Goal: Task Accomplishment & Management: Use online tool/utility

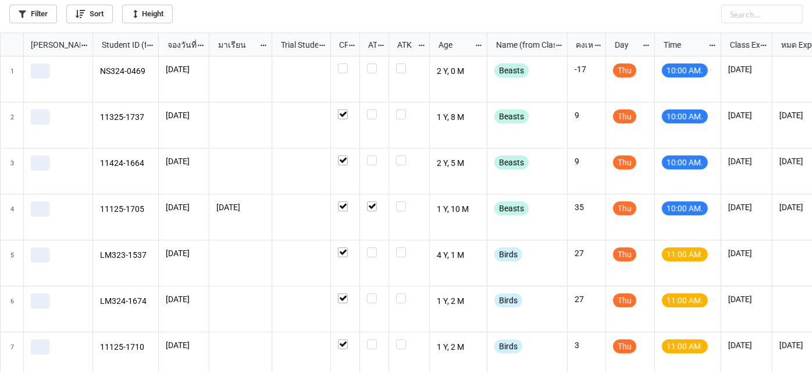
scroll to position [333, 805]
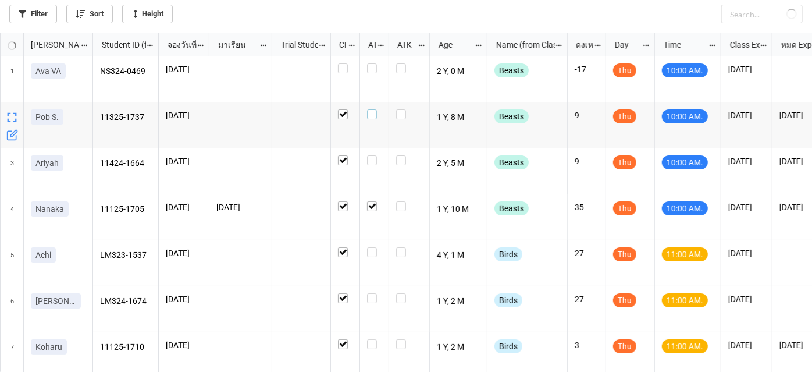
click at [369, 109] on label "grid" at bounding box center [374, 109] width 15 height 0
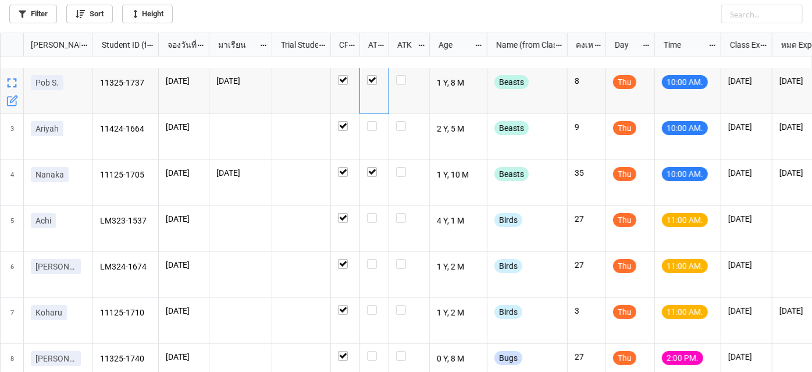
scroll to position [52, 0]
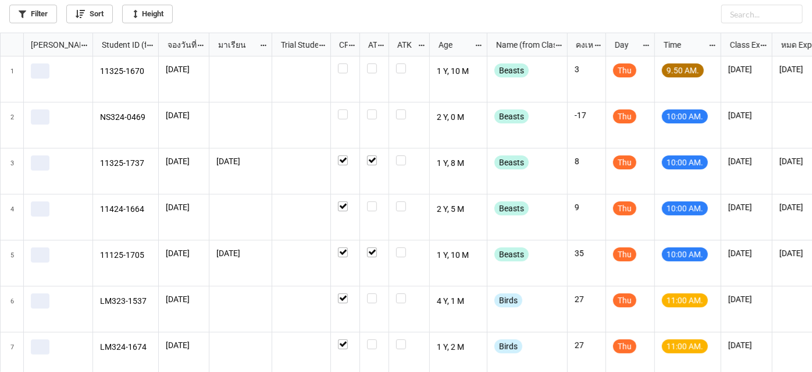
scroll to position [333, 805]
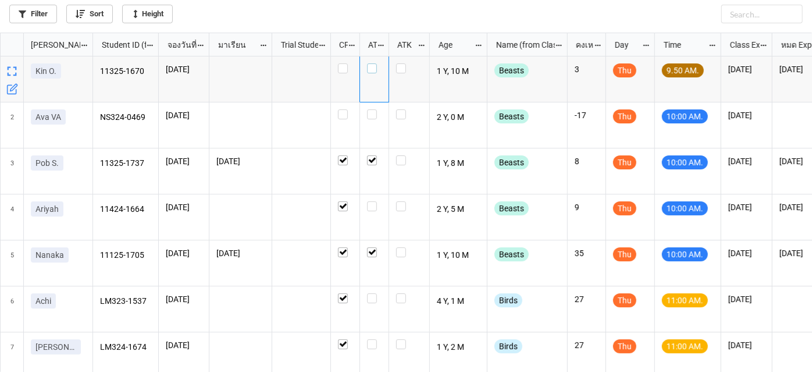
click at [374, 63] on label "grid" at bounding box center [374, 63] width 15 height 0
click at [713, 65] on icon "grid" at bounding box center [713, 63] width 7 height 7
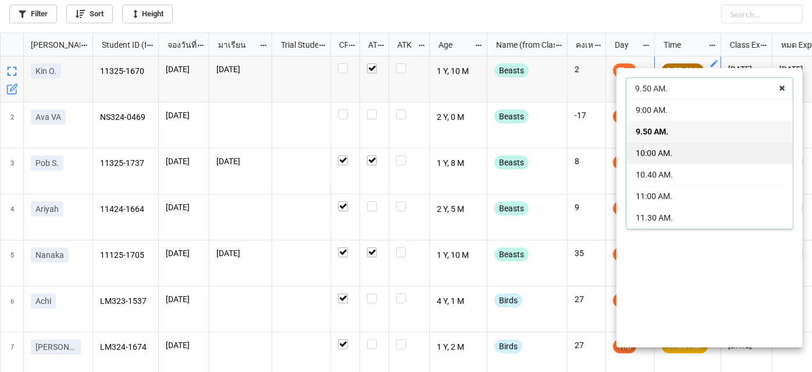
click at [665, 153] on span "10:00 AM." at bounding box center [653, 152] width 37 height 9
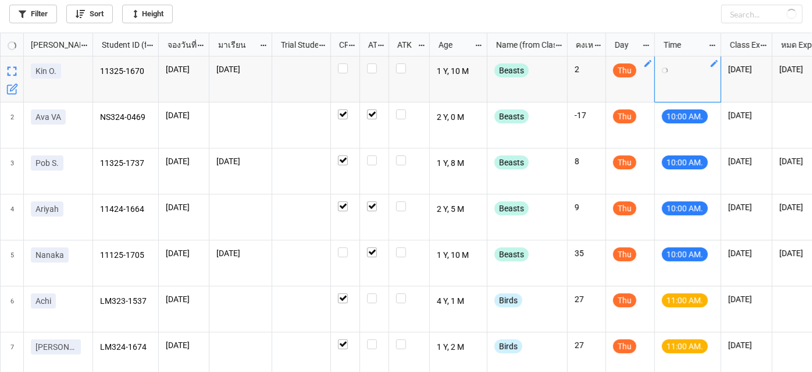
checkbox input "true"
checkbox input "false"
checkbox input "true"
checkbox input "false"
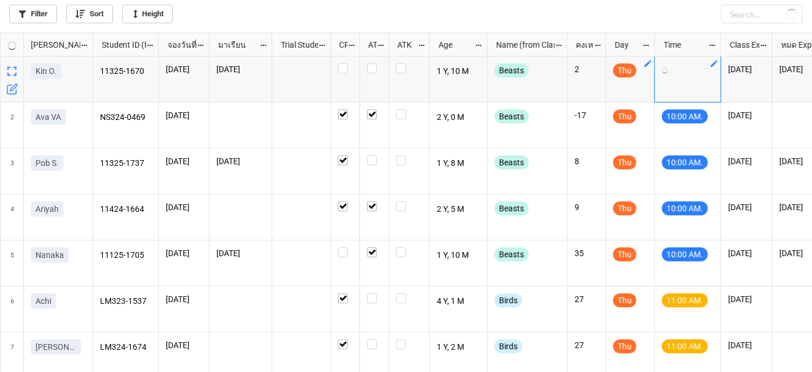
checkbox input "false"
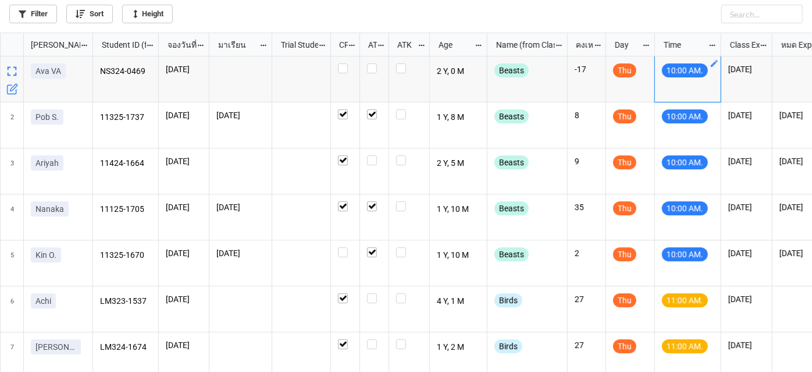
click at [14, 87] on icon "grid" at bounding box center [13, 87] width 7 height 7
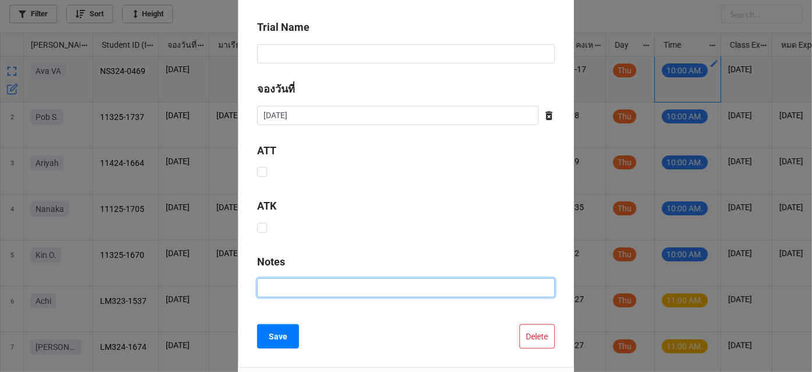
scroll to position [476, 0]
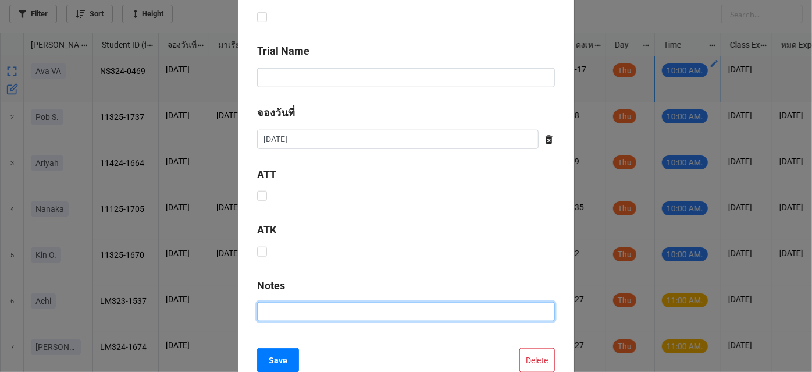
click at [538, 308] on input at bounding box center [406, 312] width 298 height 20
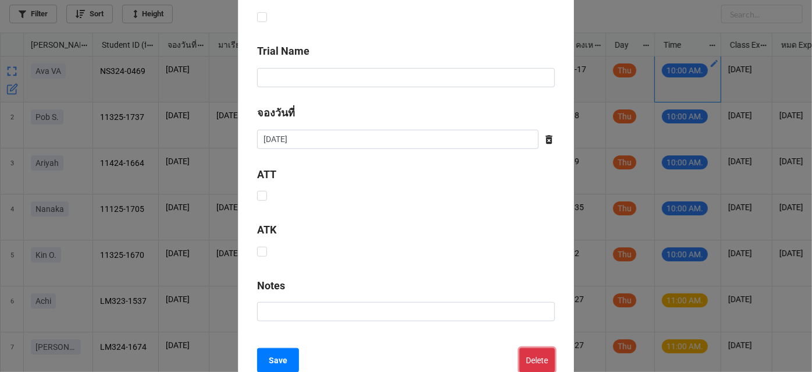
click at [542, 359] on button "Delete" at bounding box center [536, 360] width 35 height 24
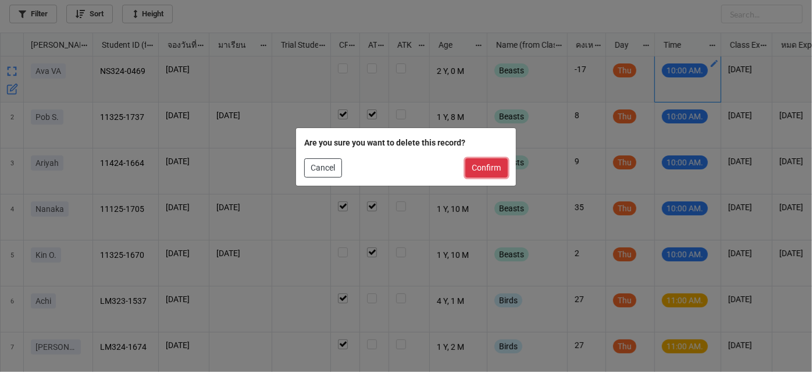
click at [489, 163] on button "Confirm" at bounding box center [486, 168] width 42 height 20
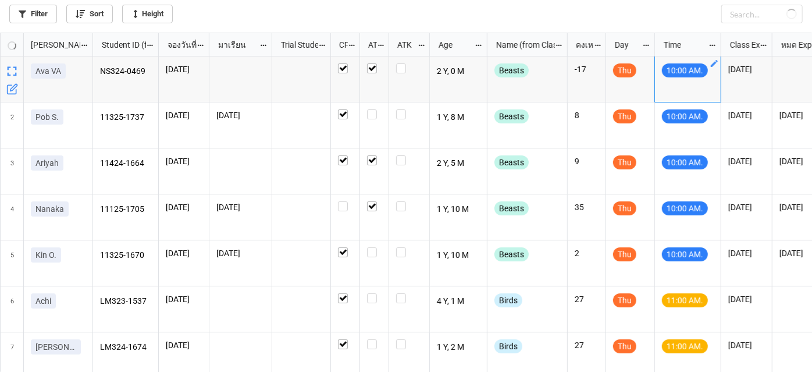
checkbox input "true"
checkbox input "false"
checkbox input "true"
checkbox input "false"
checkbox input "true"
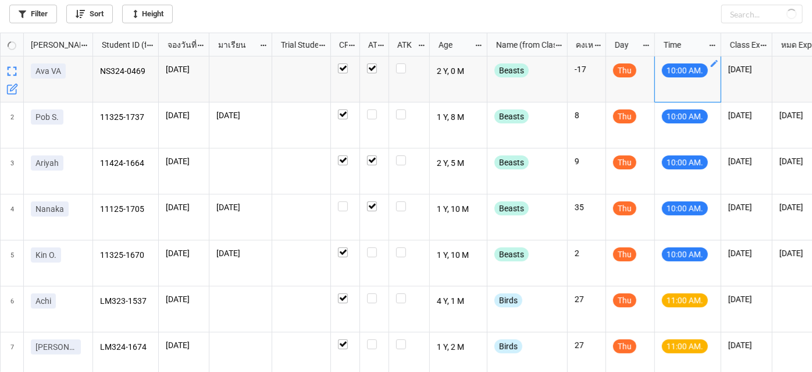
checkbox input "false"
checkbox input "true"
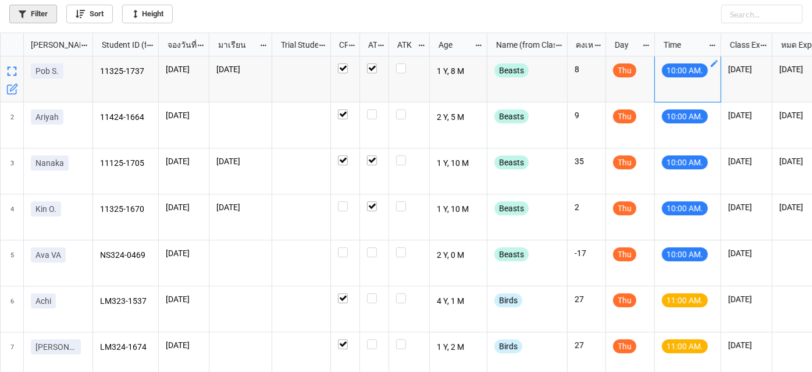
click at [38, 10] on link "Filter" at bounding box center [33, 14] width 48 height 19
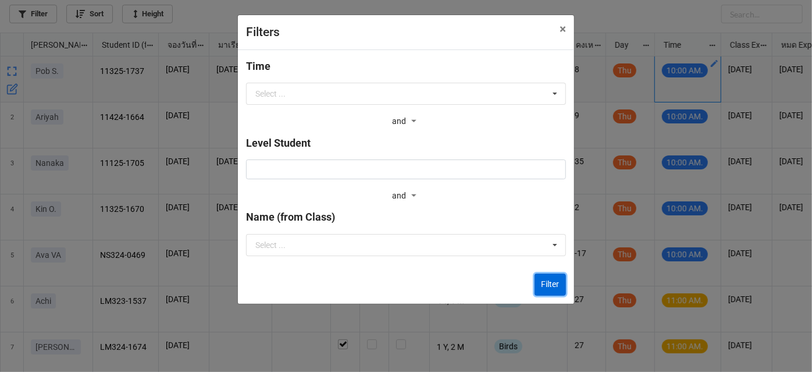
click at [538, 279] on button "Filter" at bounding box center [549, 284] width 31 height 22
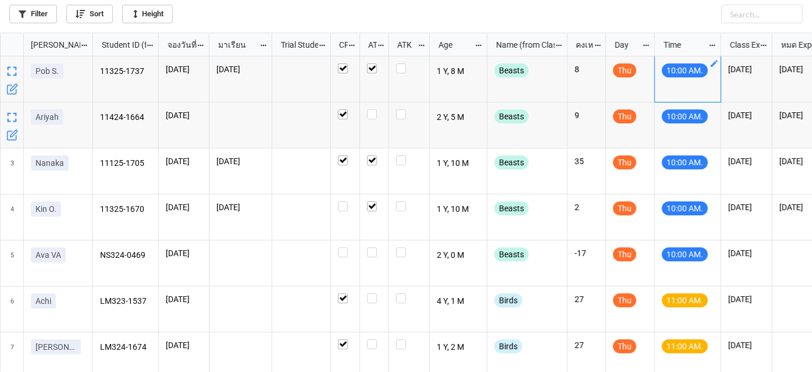
click at [14, 136] on icon "grid" at bounding box center [12, 135] width 12 height 12
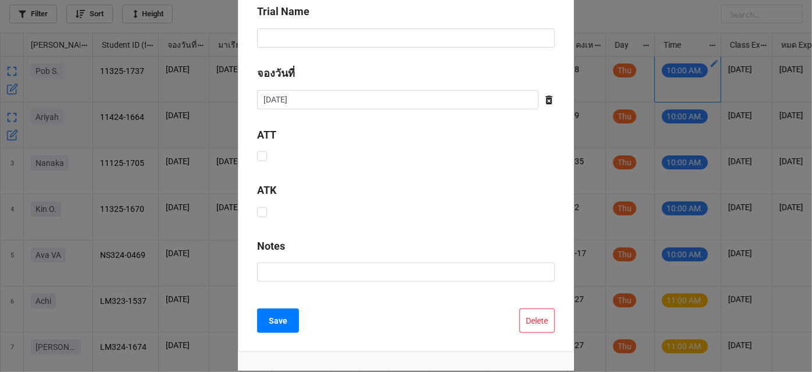
scroll to position [584, 0]
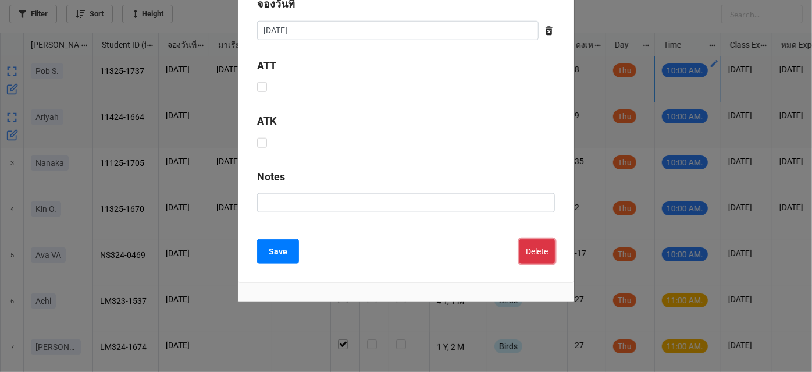
click at [531, 253] on button "Delete" at bounding box center [536, 251] width 35 height 24
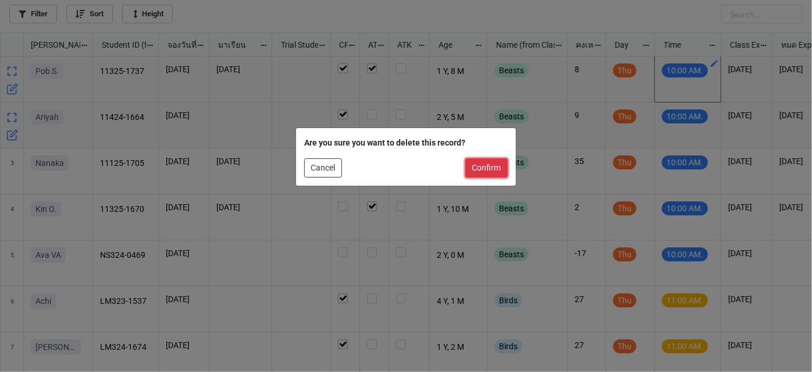
click at [491, 167] on button "Confirm" at bounding box center [486, 168] width 42 height 20
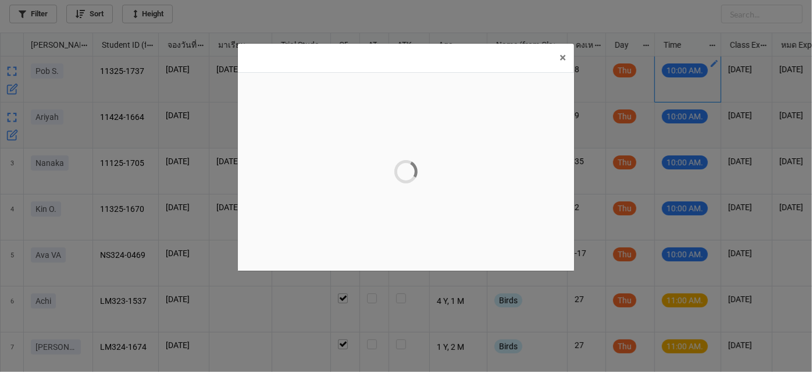
scroll to position [0, 0]
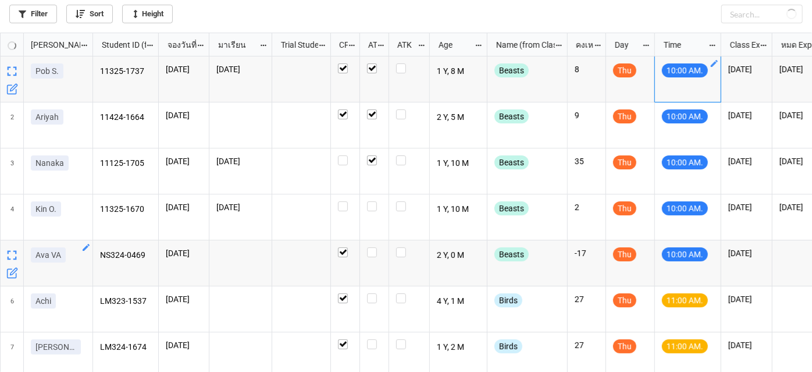
checkbox input "true"
checkbox input "false"
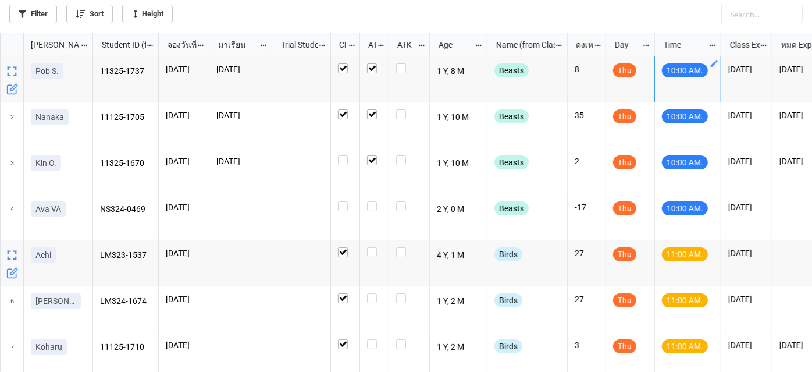
click at [10, 273] on icon "grid" at bounding box center [13, 271] width 7 height 7
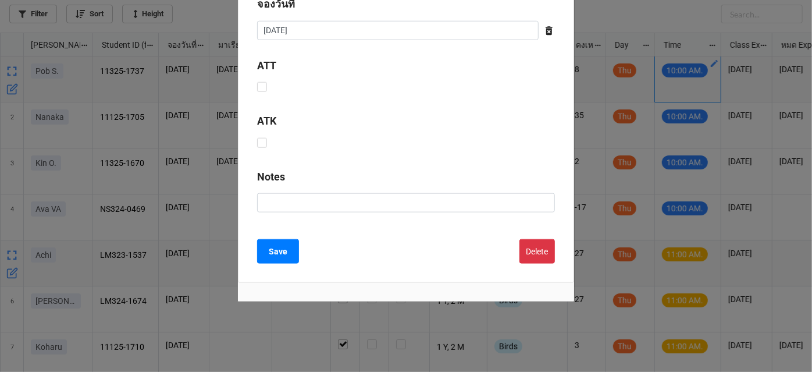
scroll to position [584, 0]
click at [531, 242] on button "Delete" at bounding box center [536, 251] width 35 height 24
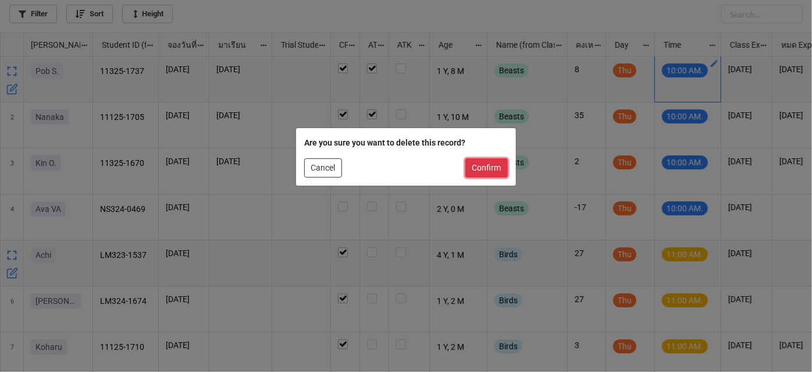
click at [489, 167] on button "Confirm" at bounding box center [486, 168] width 42 height 20
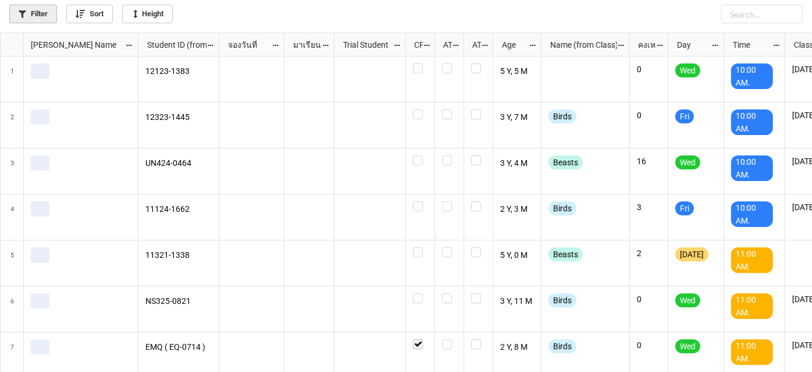
scroll to position [333, 805]
click at [28, 16] on link "Filter" at bounding box center [33, 14] width 48 height 19
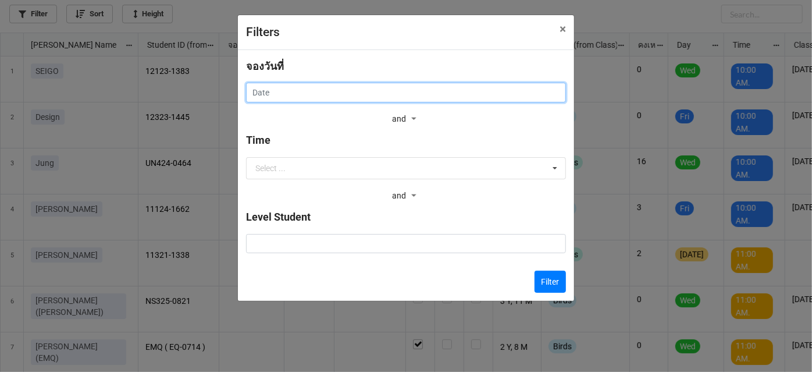
click at [347, 86] on input "text" at bounding box center [406, 93] width 320 height 20
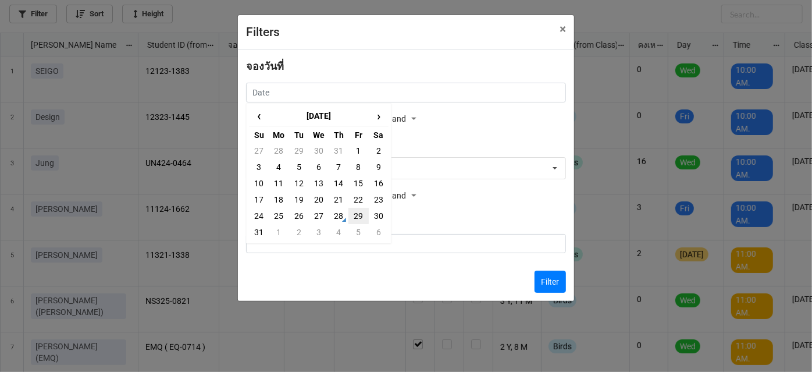
drag, startPoint x: 359, startPoint y: 215, endPoint x: 473, endPoint y: 248, distance: 118.7
click at [359, 215] on td "29" at bounding box center [358, 216] width 20 height 16
type input "29/8/2025"
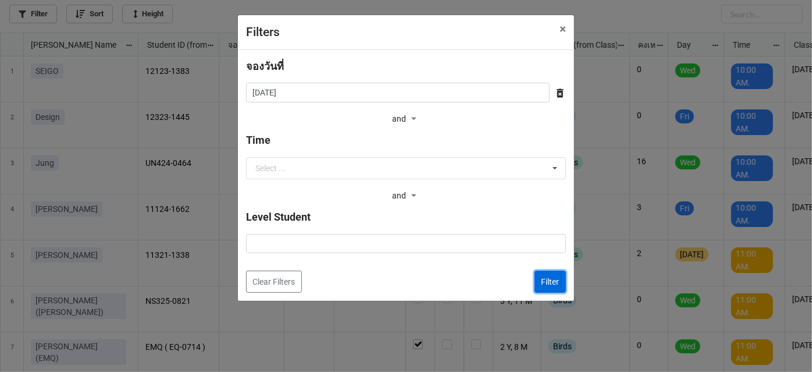
click at [550, 281] on button "Filter" at bounding box center [549, 281] width 31 height 22
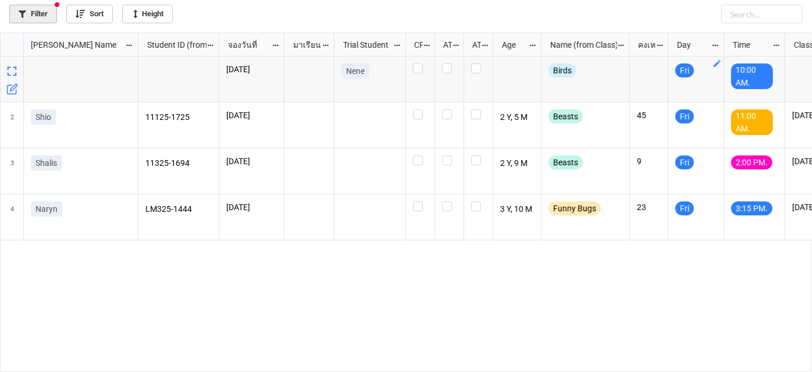
click at [52, 13] on link "Filter" at bounding box center [33, 14] width 48 height 19
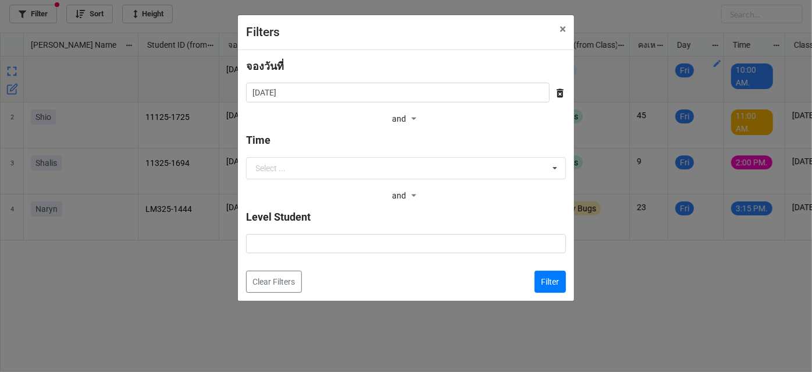
click at [559, 93] on icon at bounding box center [559, 93] width 7 height 9
drag, startPoint x: 548, startPoint y: 282, endPoint x: 561, endPoint y: 266, distance: 20.2
click at [548, 282] on button "Filter" at bounding box center [549, 281] width 31 height 22
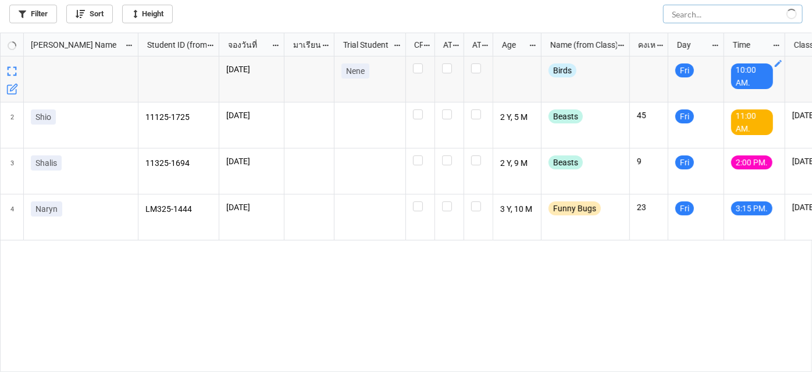
click at [766, 12] on input "text" at bounding box center [733, 14] width 140 height 19
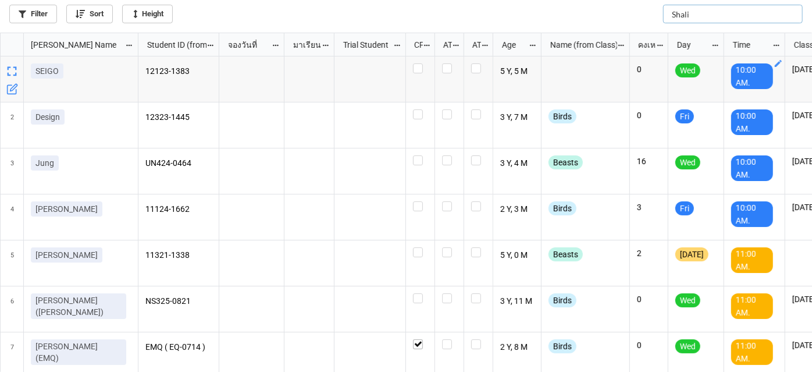
type input "Shalis"
checkbox input "true"
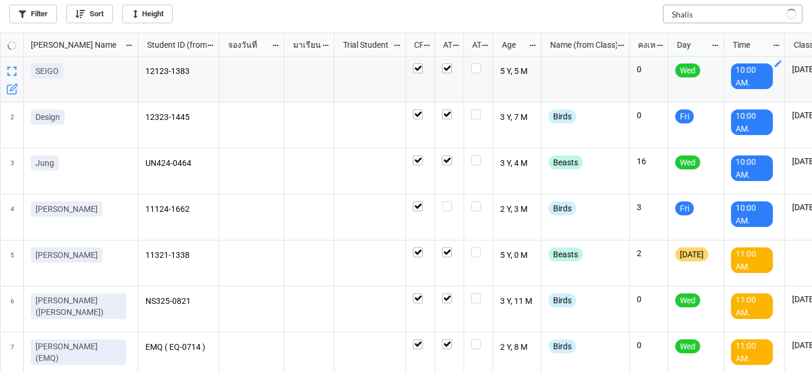
checkbox input "true"
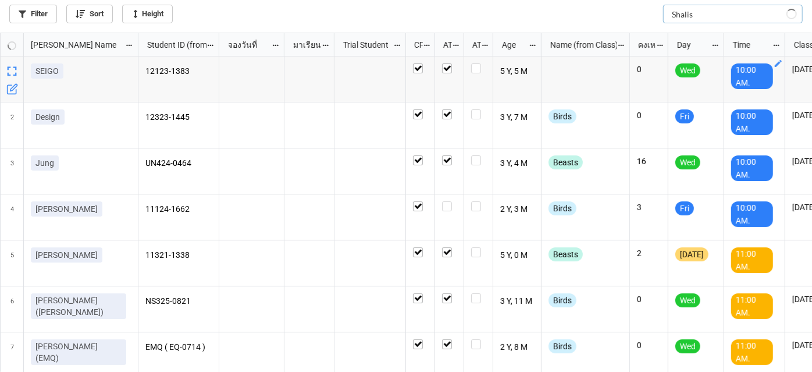
checkbox input "true"
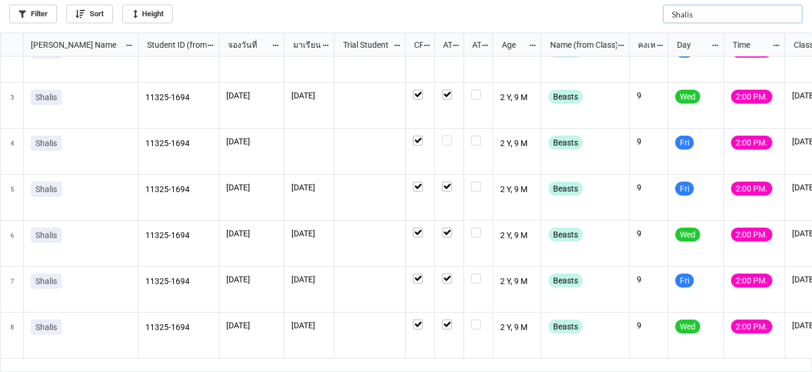
scroll to position [0, 0]
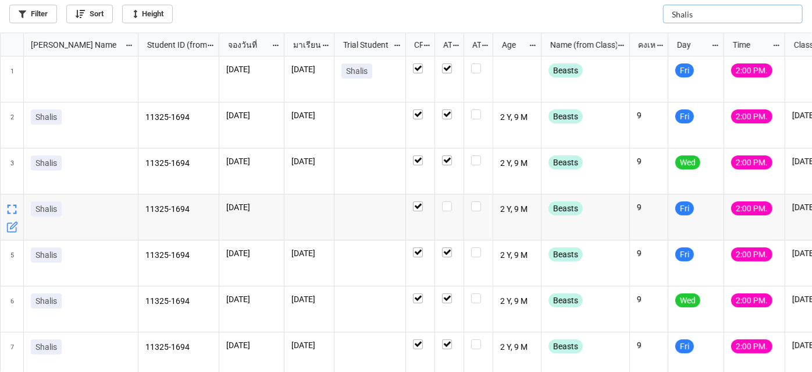
type input "Shalis"
click at [15, 226] on icon "grid" at bounding box center [12, 227] width 12 height 12
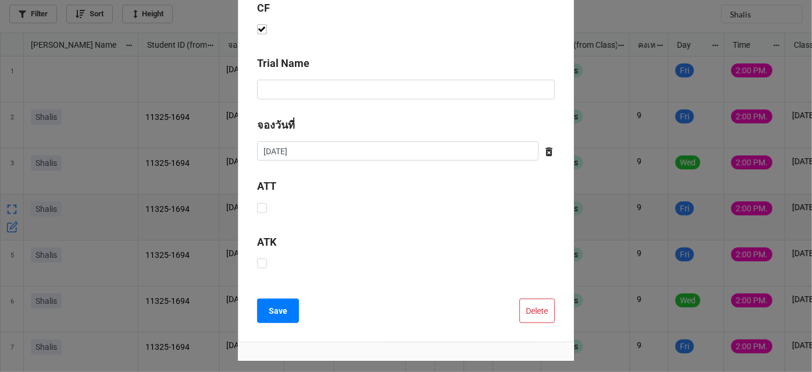
scroll to position [457, 0]
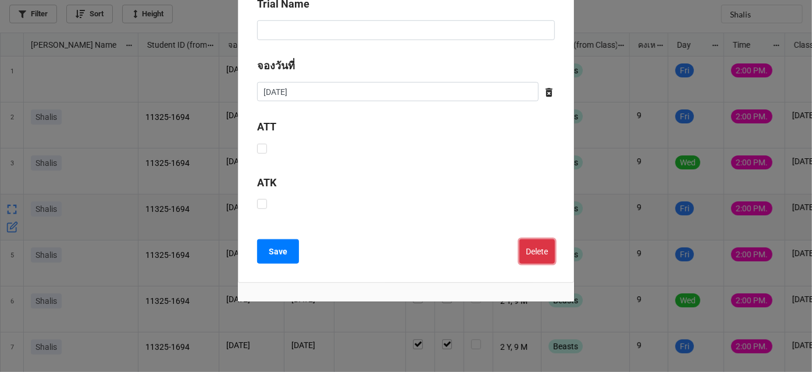
click at [541, 248] on button "Delete" at bounding box center [536, 251] width 35 height 24
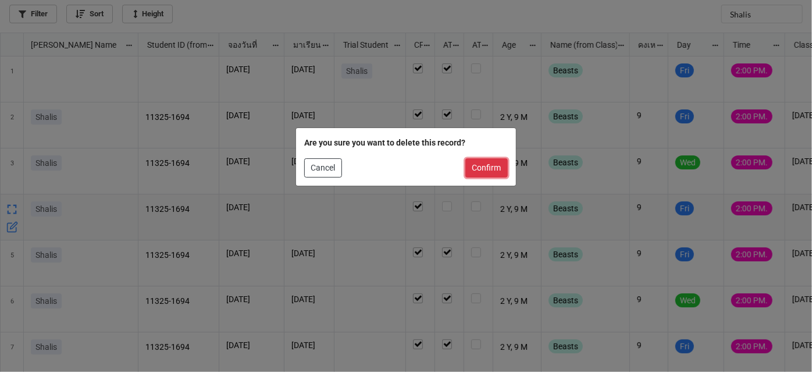
click at [492, 164] on button "Confirm" at bounding box center [486, 168] width 42 height 20
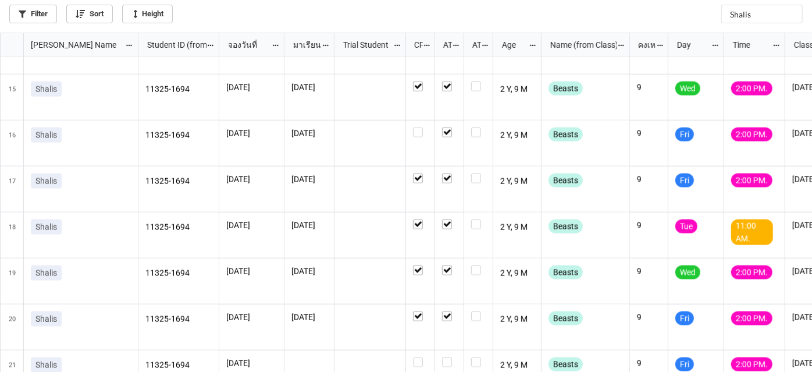
scroll to position [0, 0]
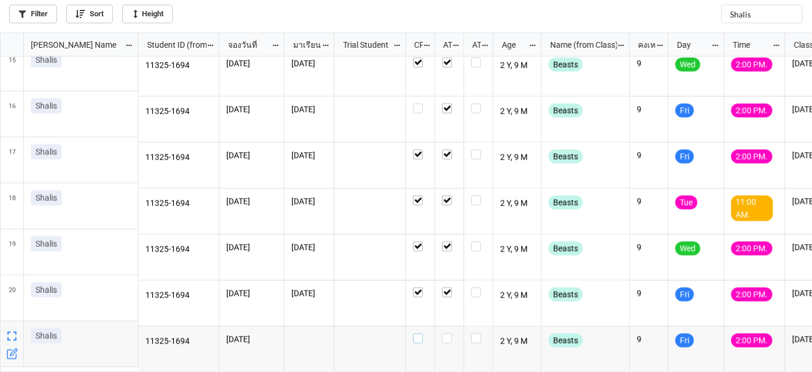
click at [417, 333] on label "grid" at bounding box center [420, 333] width 15 height 0
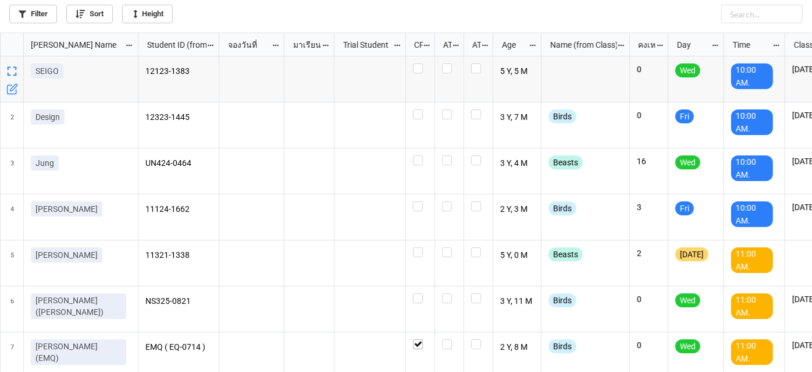
scroll to position [6, 6]
click at [28, 19] on link "Filter" at bounding box center [33, 14] width 48 height 19
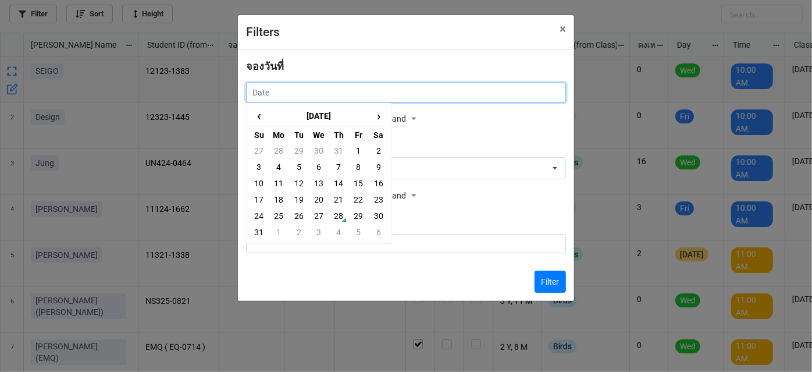
click at [324, 85] on input "text" at bounding box center [406, 93] width 320 height 20
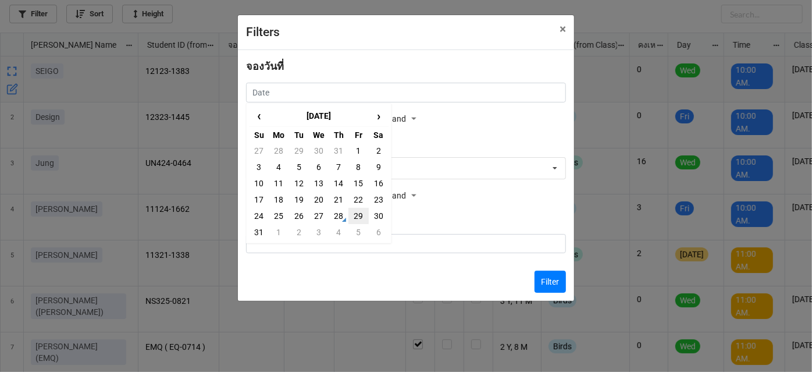
drag, startPoint x: 370, startPoint y: 216, endPoint x: 358, endPoint y: 215, distance: 12.3
click at [359, 216] on tr "24 25 26 27 28 29 30" at bounding box center [319, 216] width 140 height 16
click at [358, 215] on td "29" at bounding box center [358, 216] width 20 height 16
type input "29/8/2025"
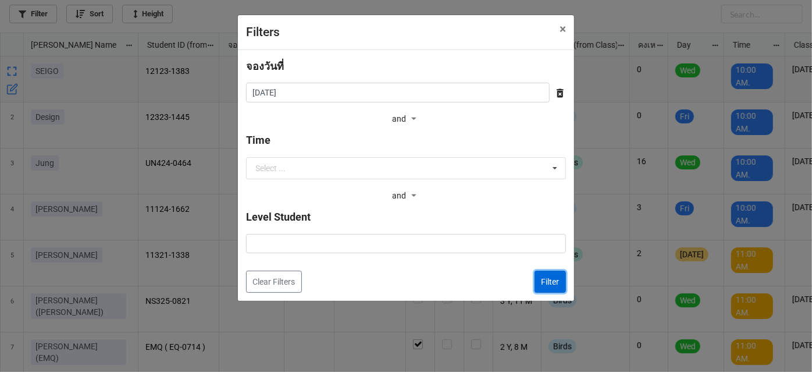
click at [551, 280] on button "Filter" at bounding box center [549, 281] width 31 height 22
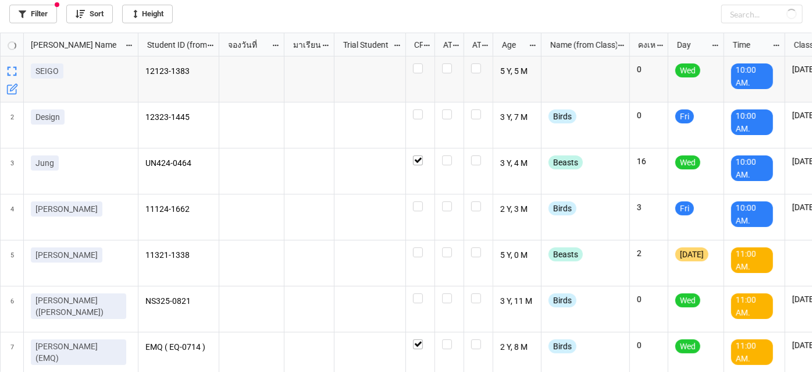
checkbox input "true"
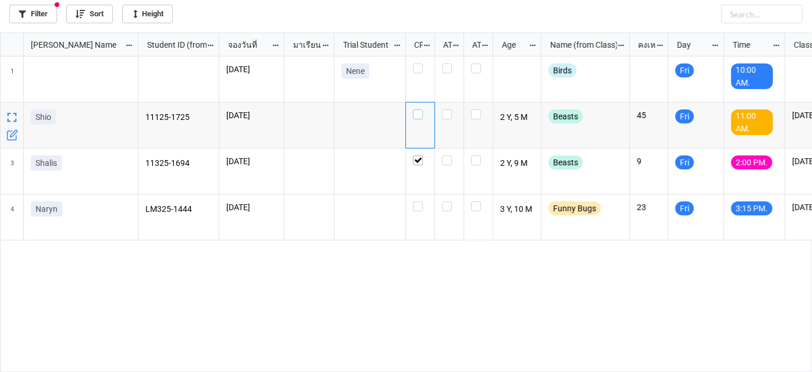
click at [418, 109] on label "grid" at bounding box center [420, 109] width 15 height 0
click at [420, 63] on label "grid" at bounding box center [420, 63] width 15 height 0
checkbox input "true"
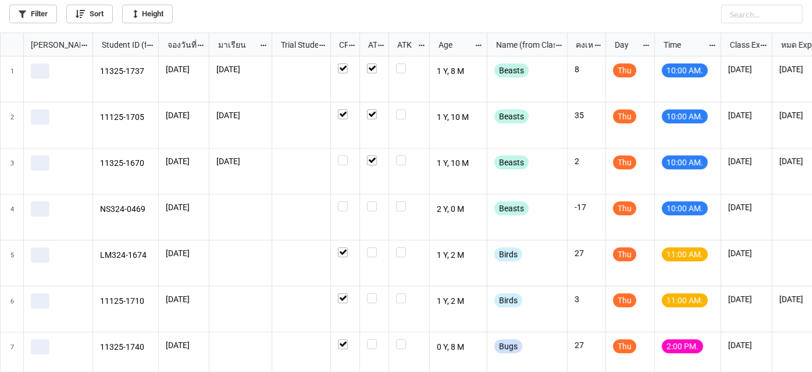
scroll to position [333, 805]
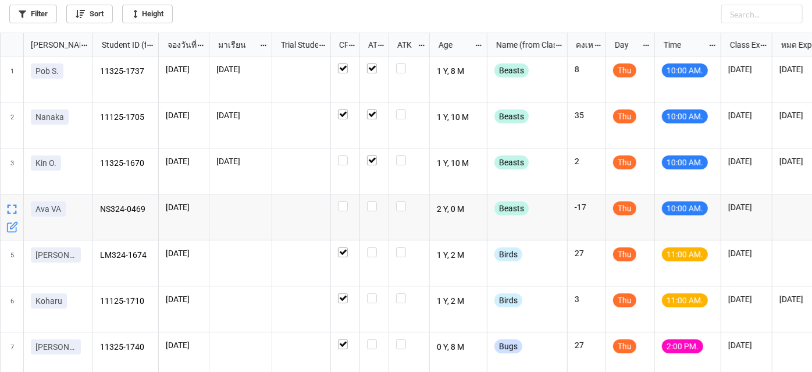
click at [12, 227] on icon "grid" at bounding box center [13, 225] width 7 height 7
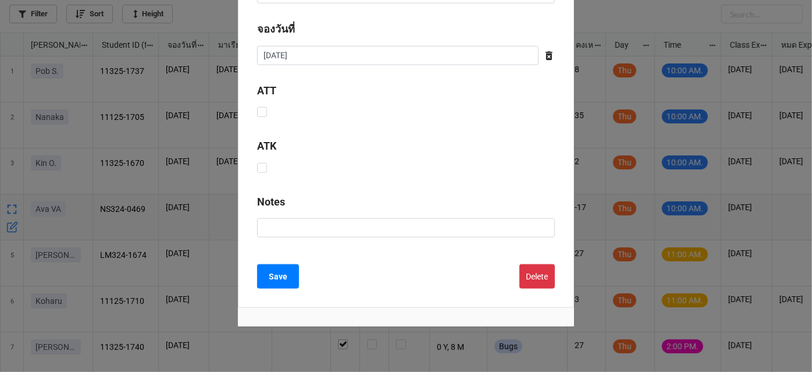
scroll to position [584, 0]
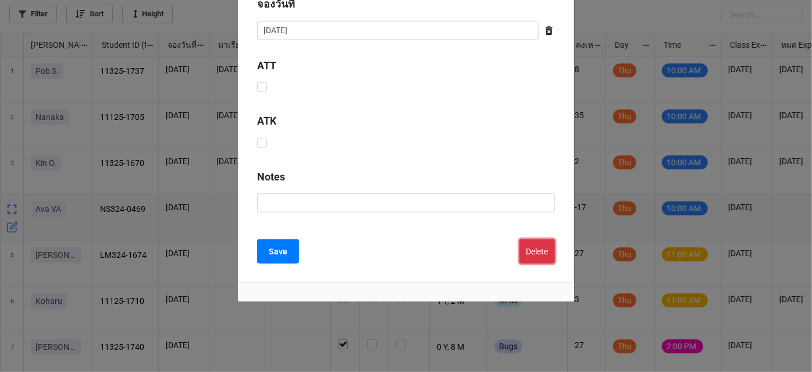
click at [525, 247] on button "Delete" at bounding box center [536, 251] width 35 height 24
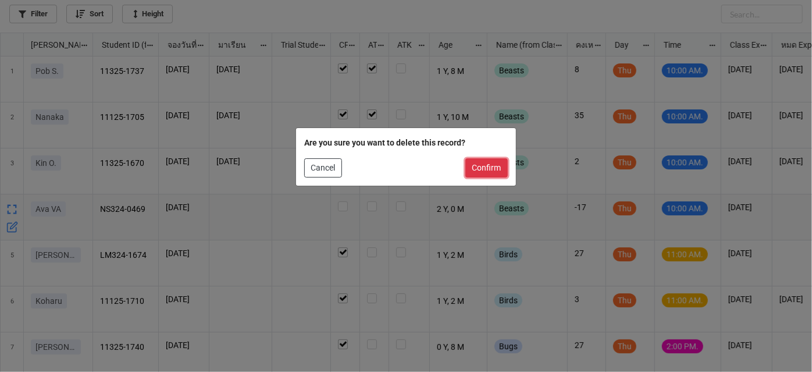
click at [487, 167] on button "Confirm" at bounding box center [486, 168] width 42 height 20
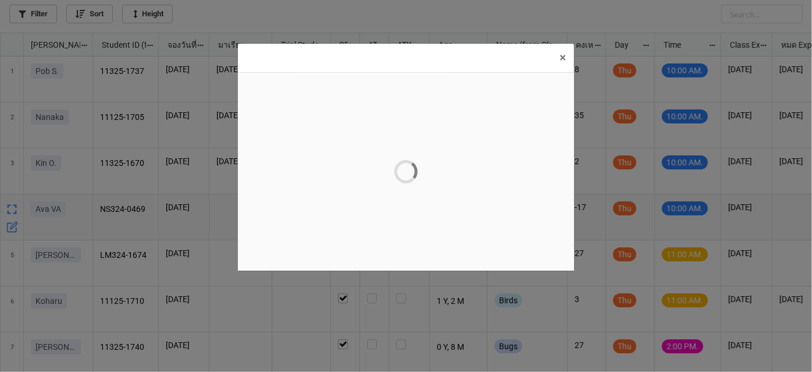
scroll to position [0, 0]
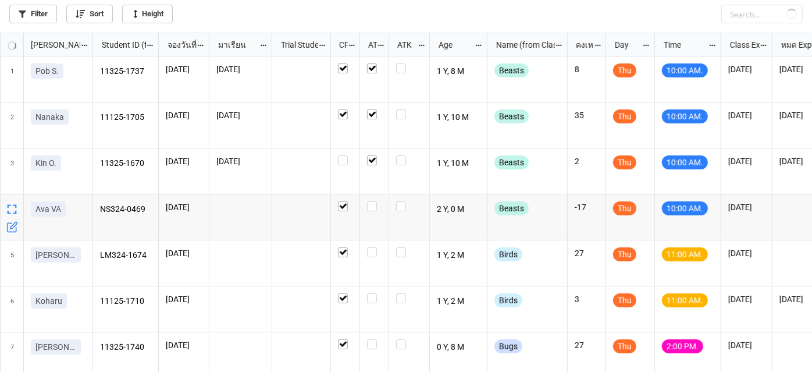
checkbox input "true"
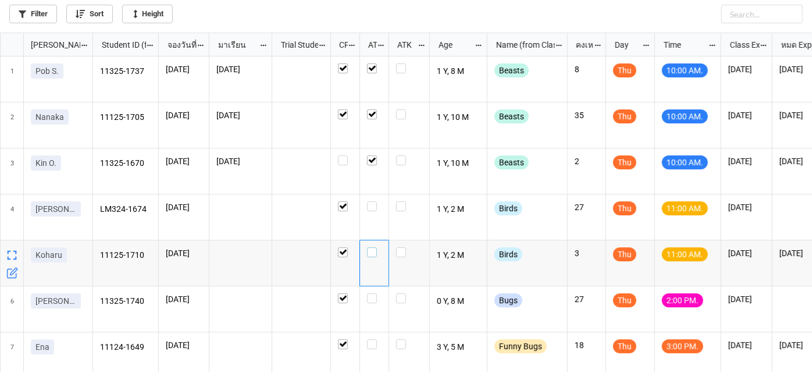
click at [373, 247] on label "grid" at bounding box center [374, 247] width 15 height 0
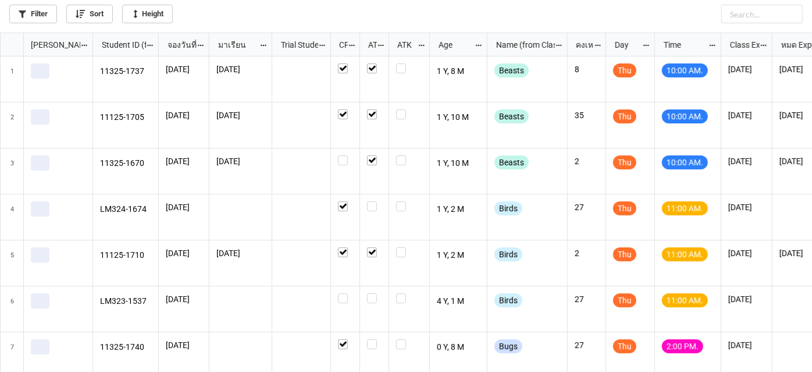
scroll to position [333, 805]
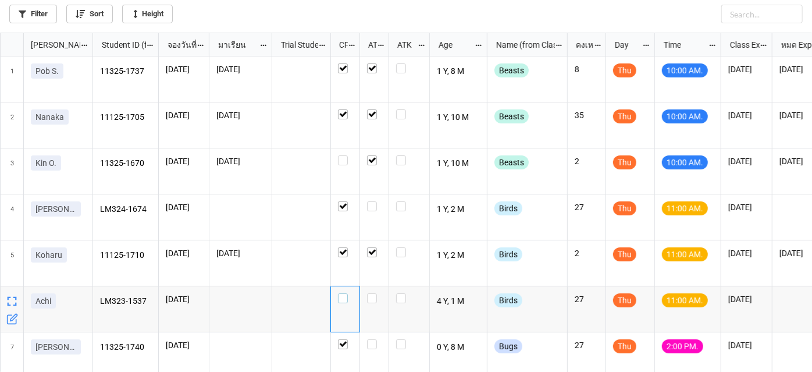
click at [338, 293] on label "grid" at bounding box center [345, 293] width 15 height 0
click at [373, 293] on label "grid" at bounding box center [374, 293] width 15 height 0
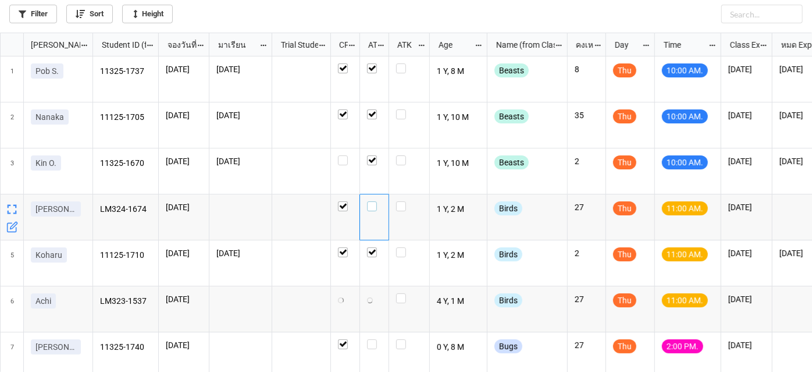
click at [376, 207] on div "grid" at bounding box center [374, 206] width 15 height 10
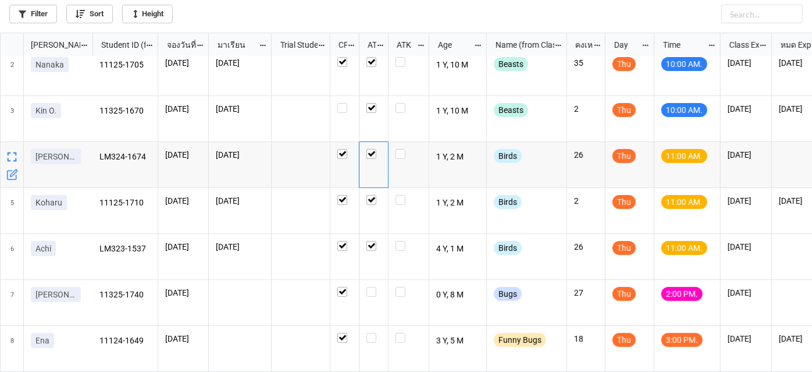
scroll to position [0, 0]
